Goal: Information Seeking & Learning: Understand process/instructions

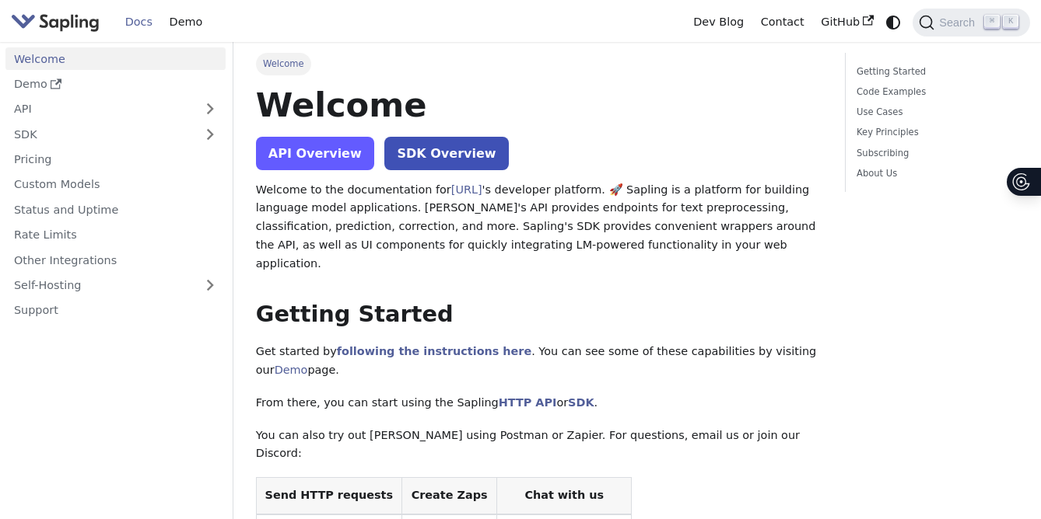
click at [335, 156] on link "API Overview" at bounding box center [315, 153] width 118 height 33
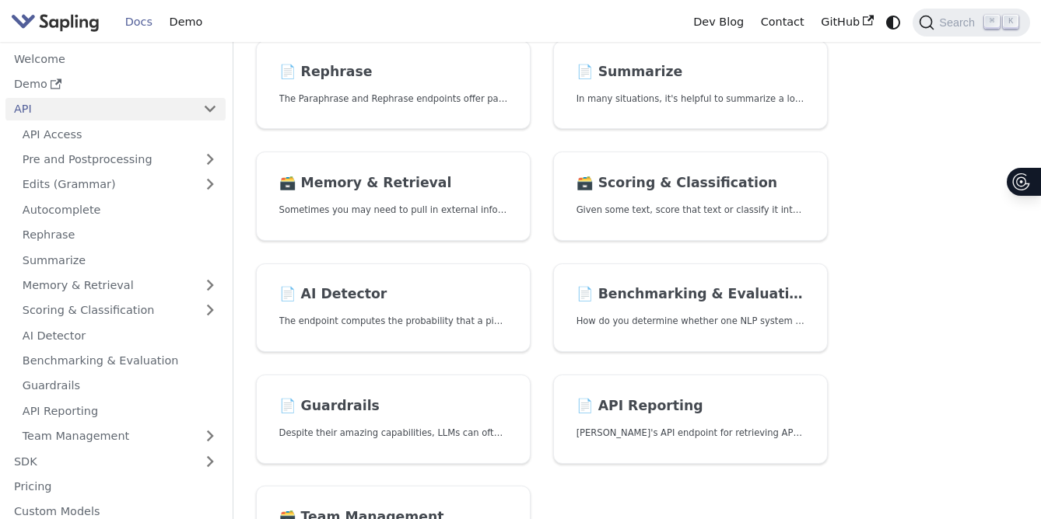
scroll to position [370, 0]
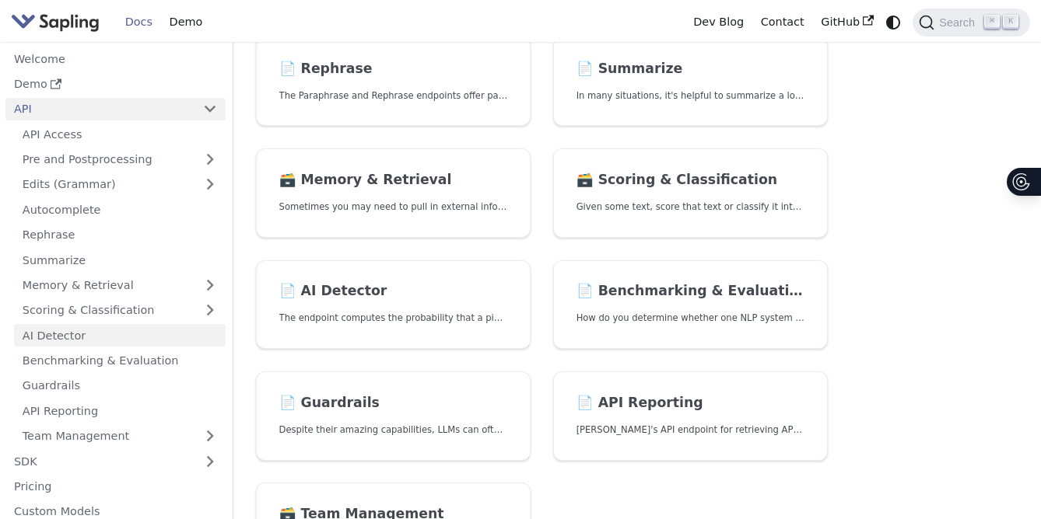
click at [74, 344] on link "AI Detector" at bounding box center [120, 335] width 212 height 23
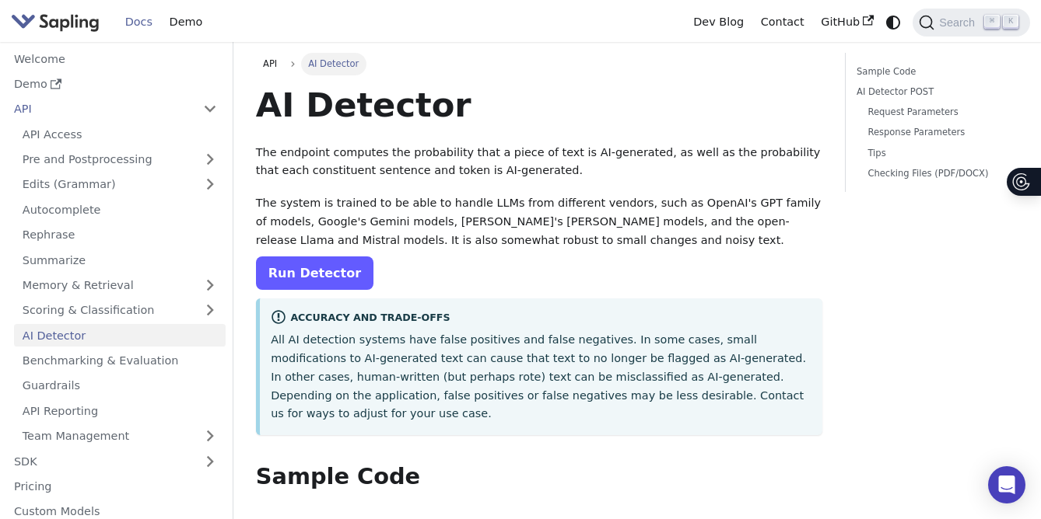
click at [332, 282] on link "Run Detector" at bounding box center [314, 273] width 117 height 33
